Goal: Information Seeking & Learning: Learn about a topic

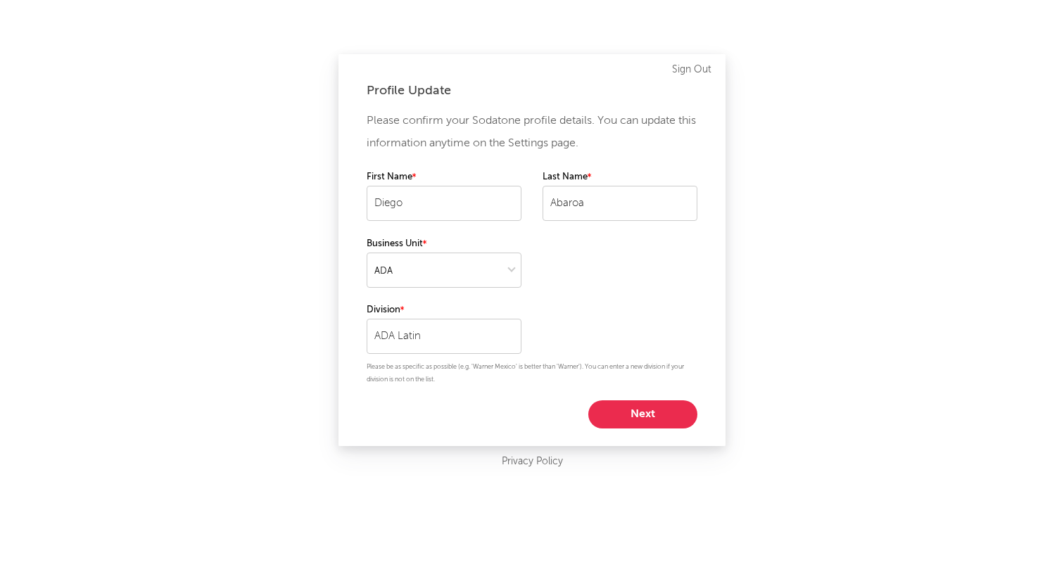
click at [632, 412] on button "Next" at bounding box center [642, 414] width 109 height 28
select select "other"
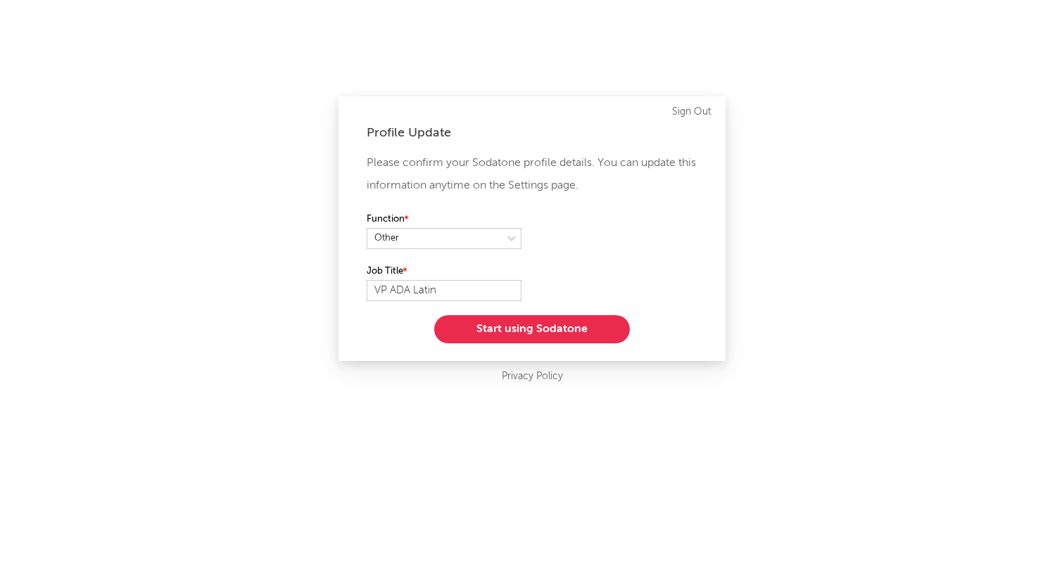
click at [534, 330] on button "Start using Sodatone" at bounding box center [532, 329] width 196 height 28
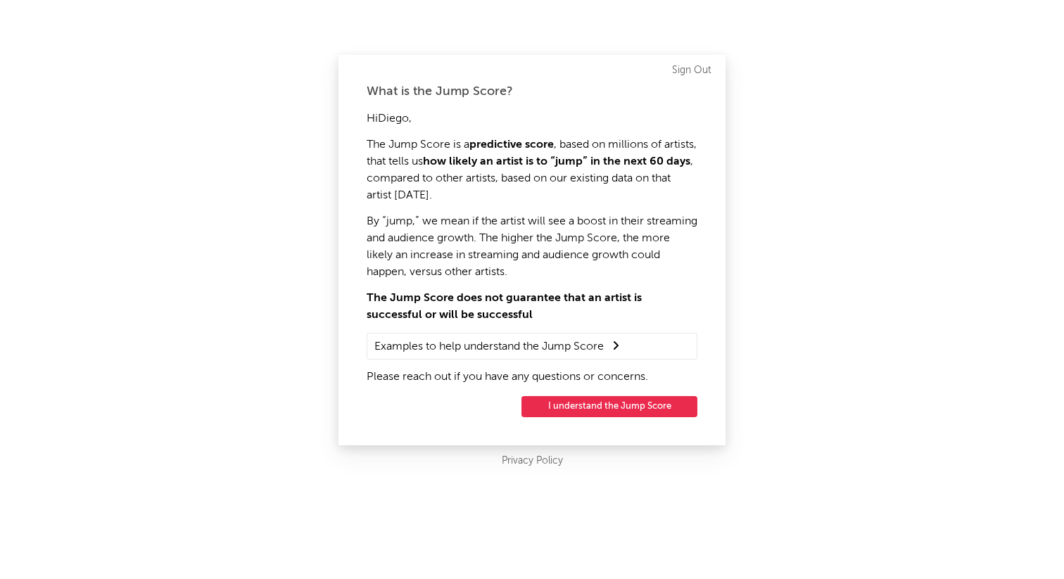
click at [584, 395] on div "What is the Jump Score? Hi [PERSON_NAME] , The Jump Score is a predictive score…" at bounding box center [531, 250] width 387 height 390
click at [583, 409] on button "I understand the Jump Score" at bounding box center [609, 406] width 176 height 21
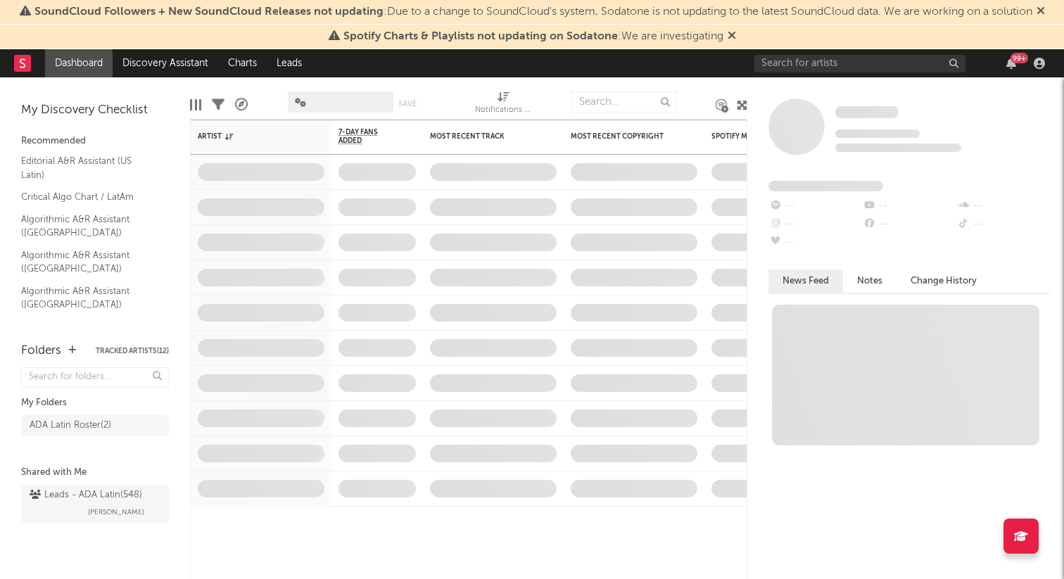
click at [819, 21] on div "SoundCloud Followers + New SoundCloud Releases not updating : Due to a change t…" at bounding box center [532, 12] width 1064 height 25
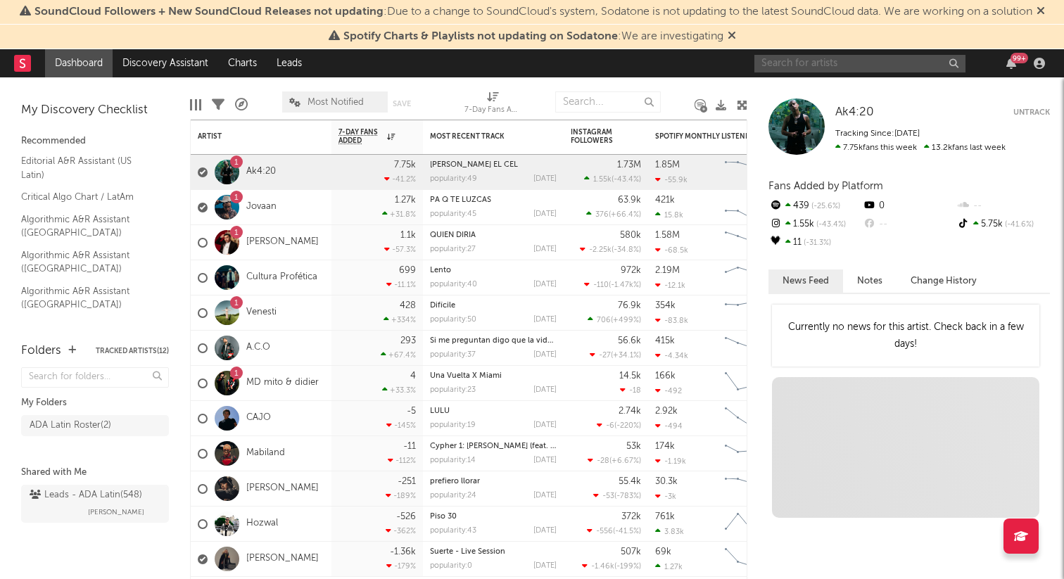
click at [799, 63] on input "text" at bounding box center [859, 64] width 211 height 18
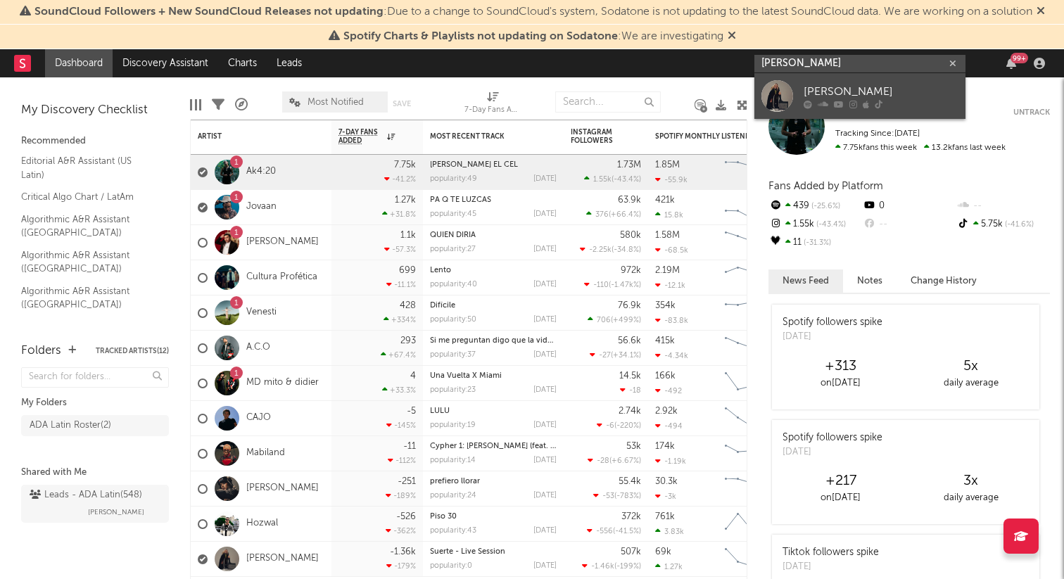
type input "[PERSON_NAME]"
click at [801, 91] on link "[PERSON_NAME]" at bounding box center [859, 96] width 211 height 46
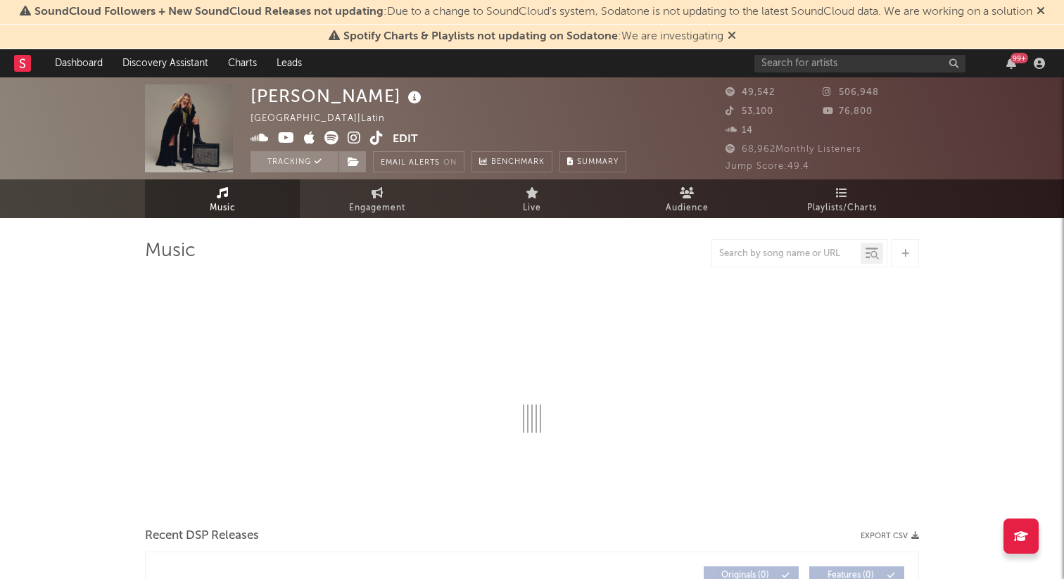
select select "6m"
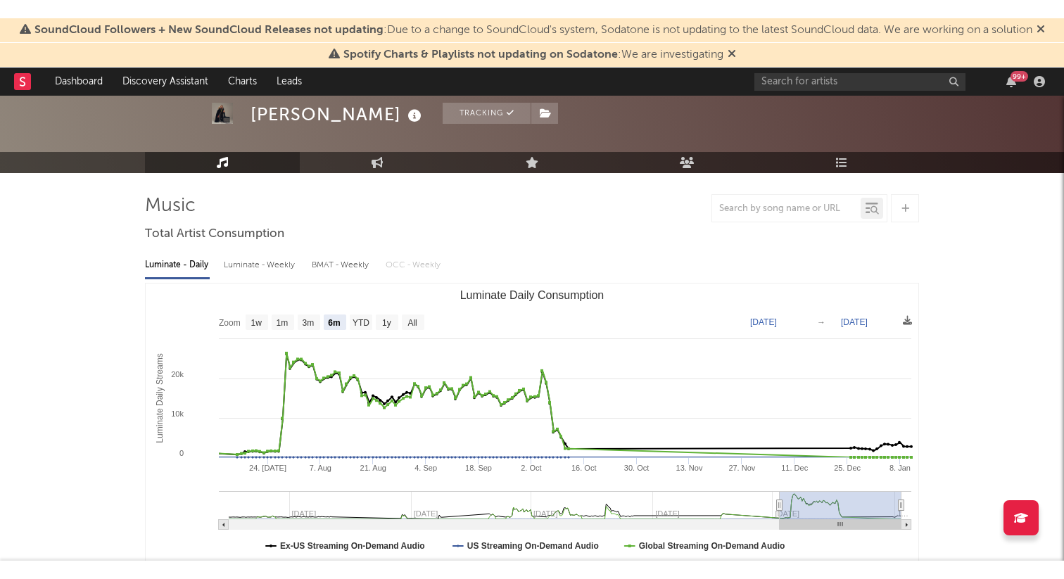
scroll to position [112, 0]
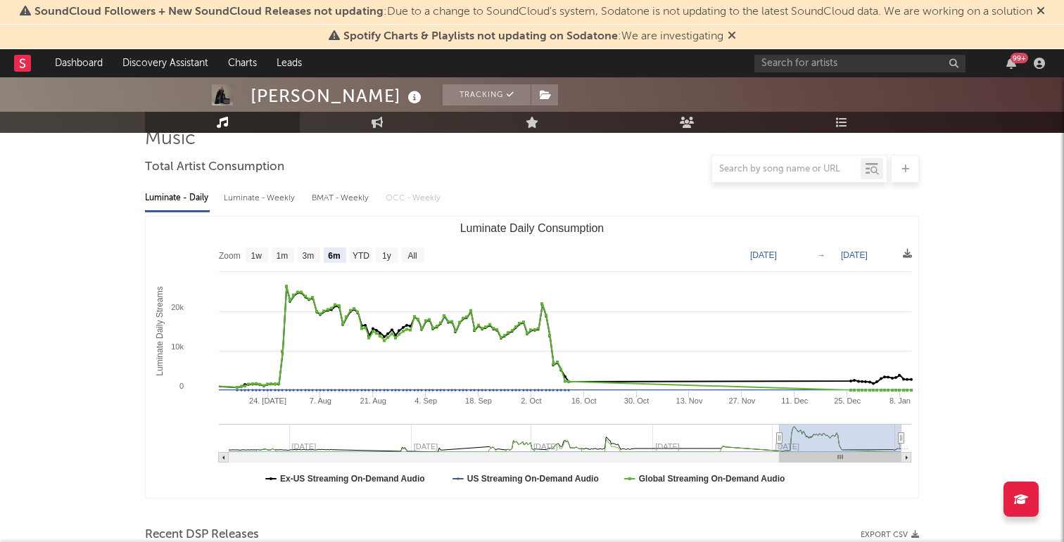
click at [350, 201] on div "BMAT - Weekly" at bounding box center [342, 198] width 60 height 24
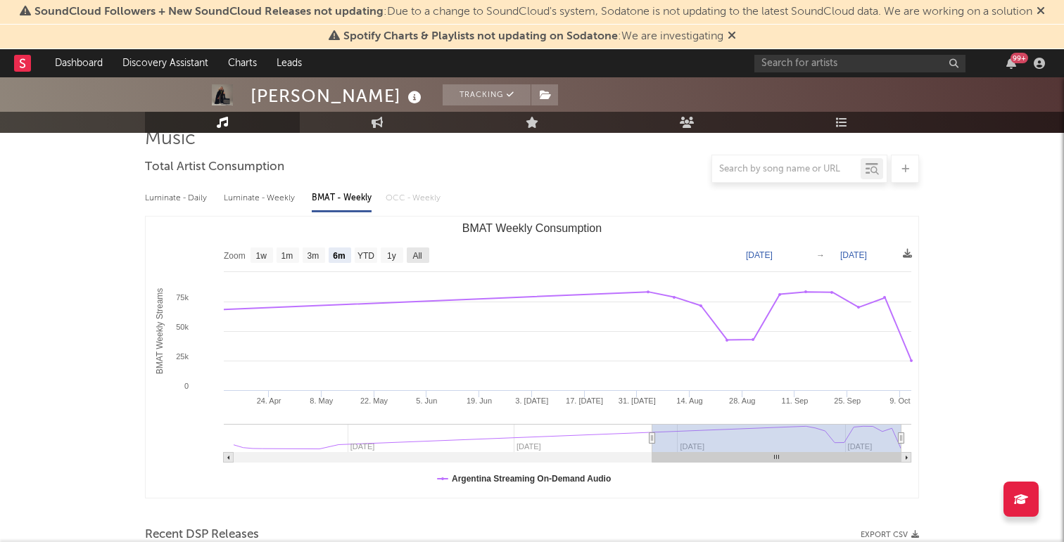
click at [421, 255] on text "All" at bounding box center [416, 256] width 9 height 10
select select "All"
type input "[DATE]"
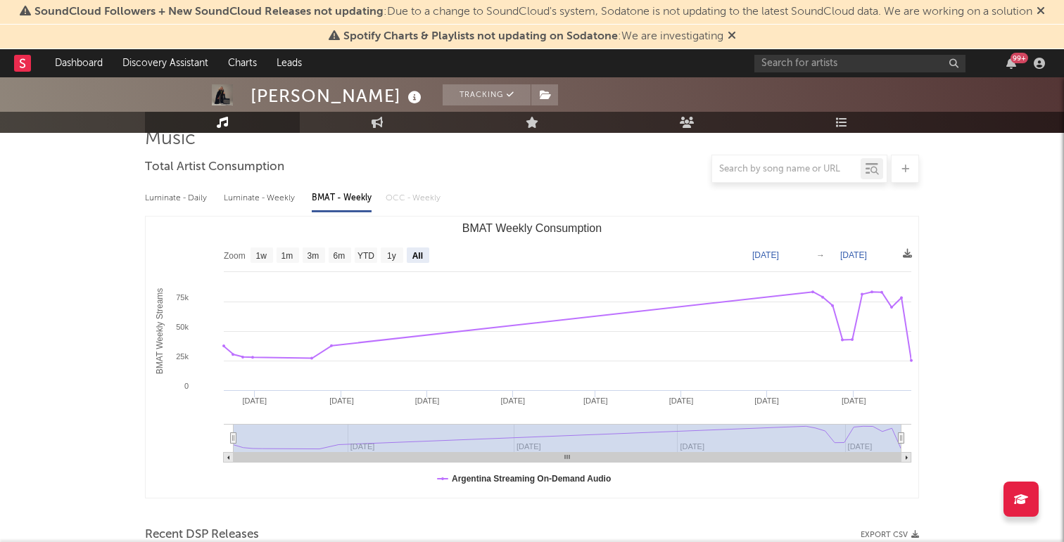
click at [265, 200] on div "Luminate - Weekly" at bounding box center [261, 198] width 74 height 24
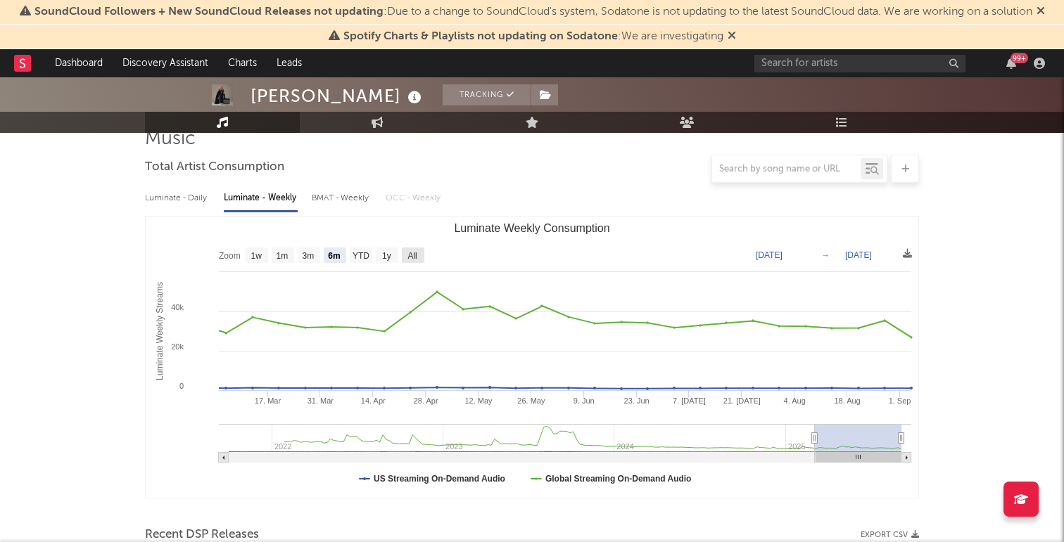
click at [410, 253] on text "All" at bounding box center [411, 256] width 9 height 10
select select "All"
type input "[DATE]"
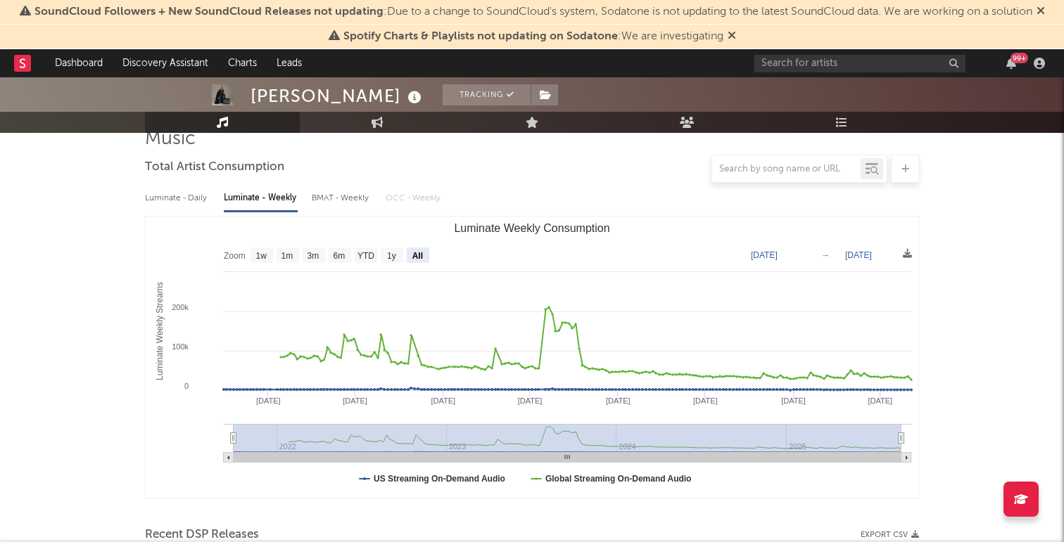
click at [348, 198] on div "BMAT - Weekly" at bounding box center [342, 198] width 60 height 24
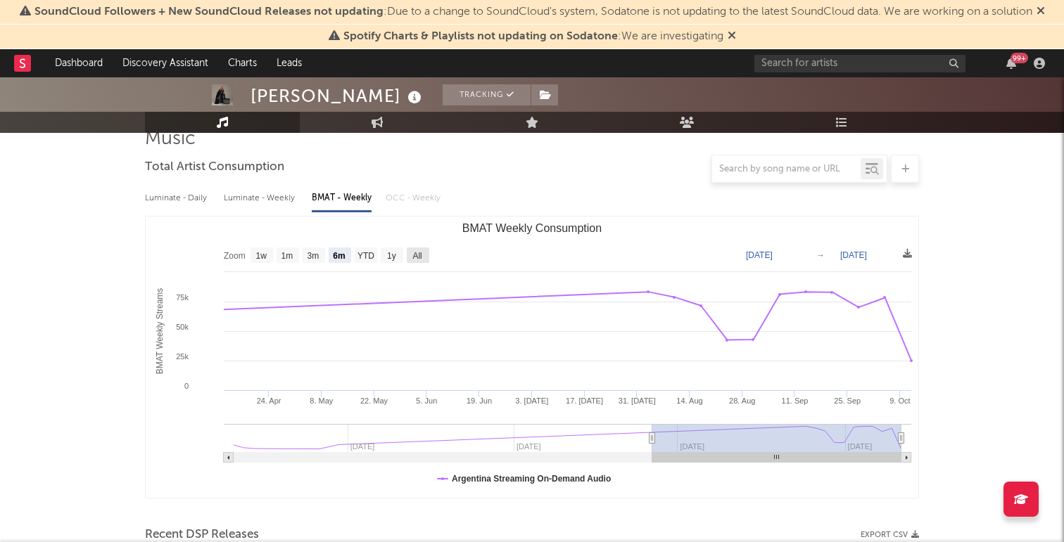
click at [414, 252] on text "All" at bounding box center [416, 256] width 9 height 10
select select "All"
type input "[DATE]"
